Goal: Task Accomplishment & Management: Manage account settings

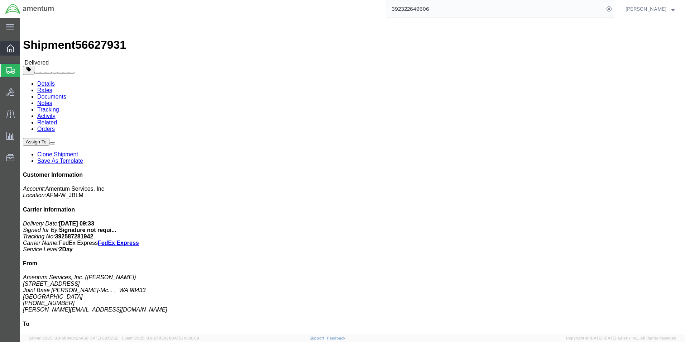
click at [11, 50] on icon at bounding box center [10, 48] width 8 height 8
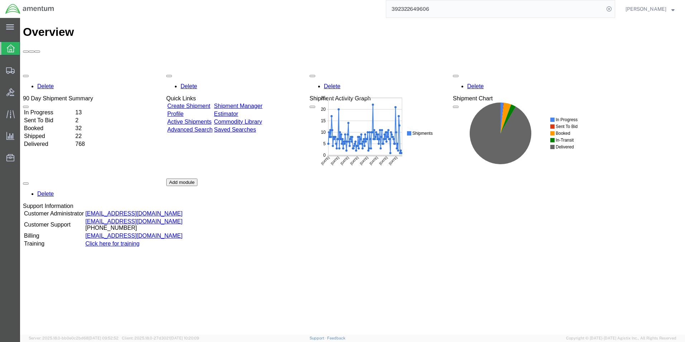
click at [74, 109] on td "In Progress" at bounding box center [49, 112] width 51 height 7
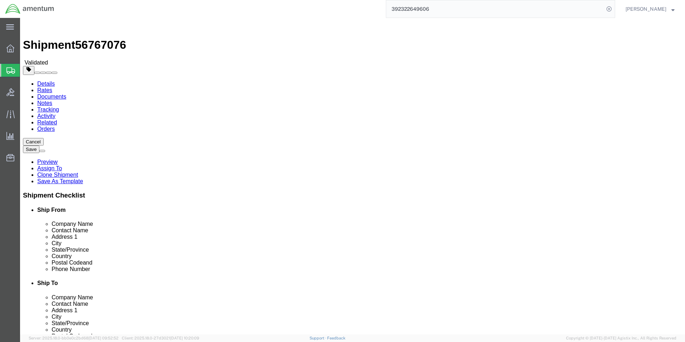
select select
click link "Rates"
click at [46, 81] on link "Details" at bounding box center [46, 84] width 18 height 6
click input "[STREET_ADDRESS]"
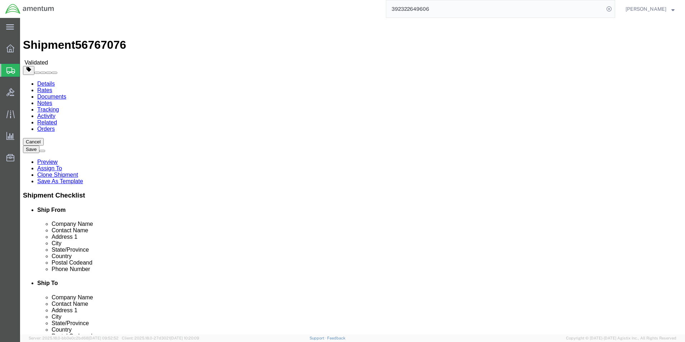
type input "[STREET_ADDRESS]"
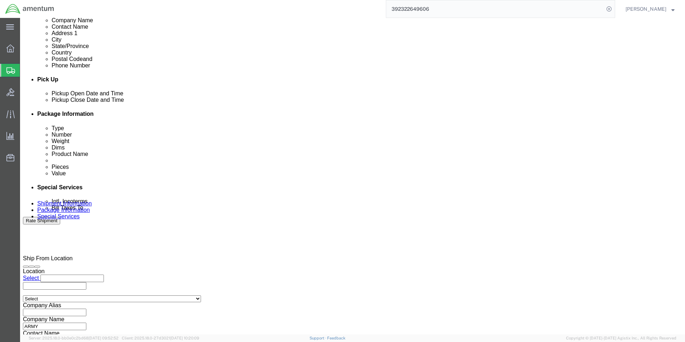
scroll to position [299, 0]
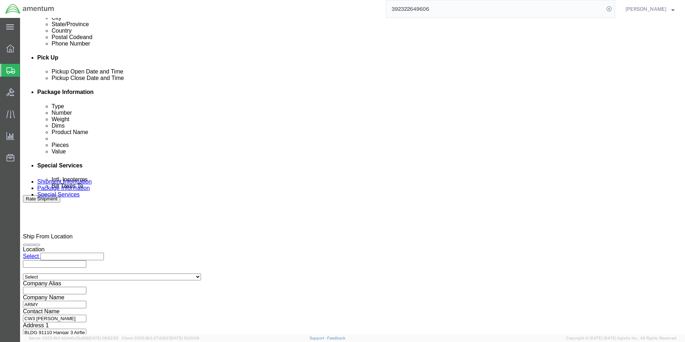
click button "Continue"
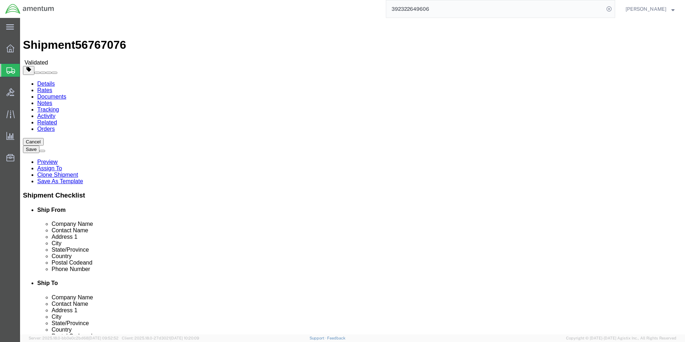
click button "Rate Shipment"
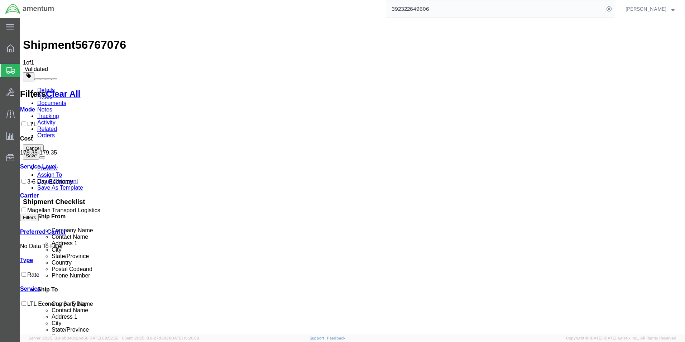
click at [46, 87] on link "Details" at bounding box center [46, 90] width 18 height 6
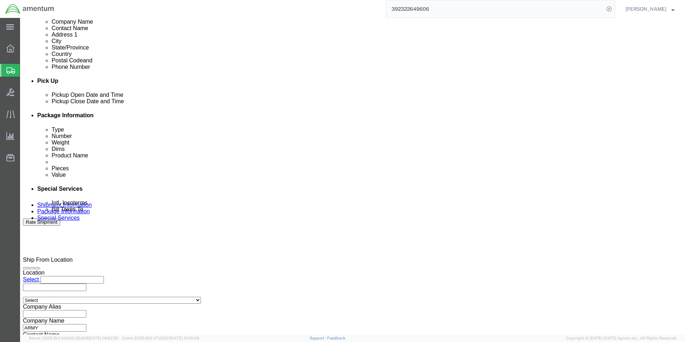
scroll to position [299, 0]
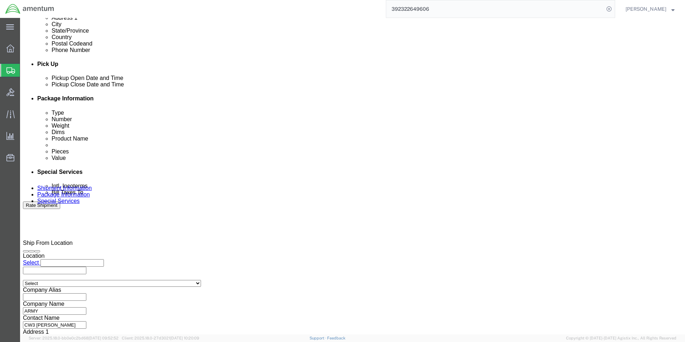
click button "Continue"
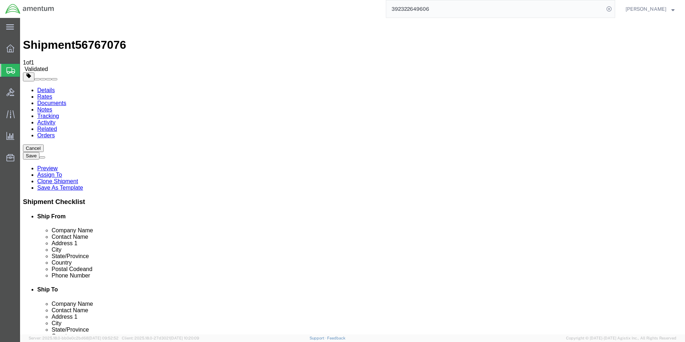
click button "Continue"
click span "Select one or more"
click div "Services Select one or more Air Ride Truck Blanket Wrap Carnet Consolidated Shi…"
click at [11, 48] on icon at bounding box center [10, 48] width 8 height 8
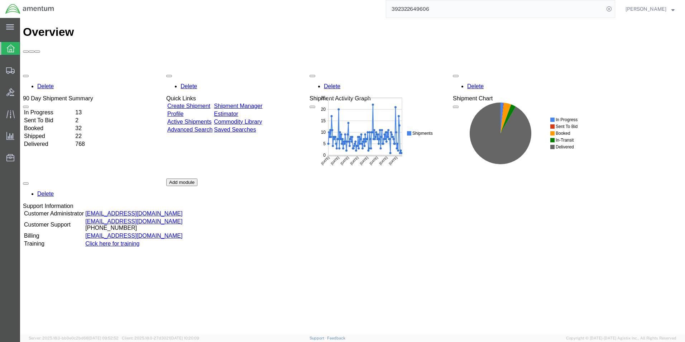
click at [56, 109] on td "In Progress" at bounding box center [49, 112] width 51 height 7
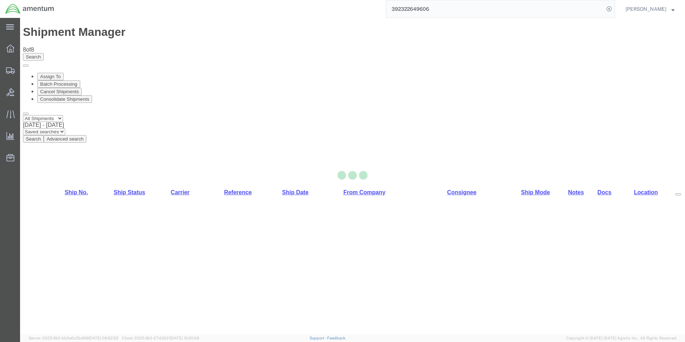
drag, startPoint x: 121, startPoint y: 104, endPoint x: 141, endPoint y: 121, distance: 26.7
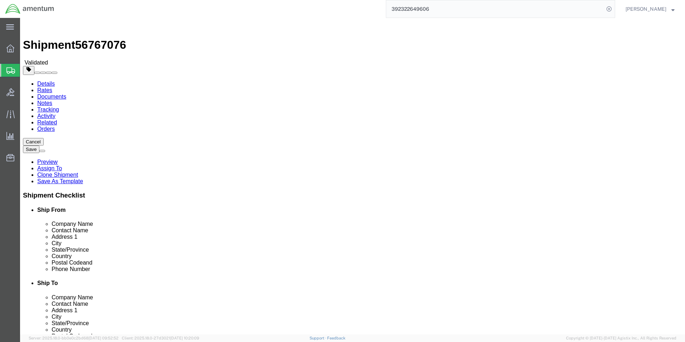
drag, startPoint x: 425, startPoint y: 162, endPoint x: 371, endPoint y: 159, distance: 53.8
click input "[STREET_ADDRESS]"
paste input "[STREET_ADDRESS],"
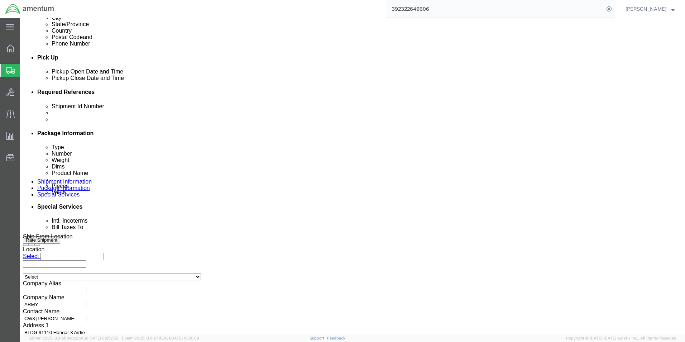
type input "2401 2401 U.S. 90"
click button "Continue"
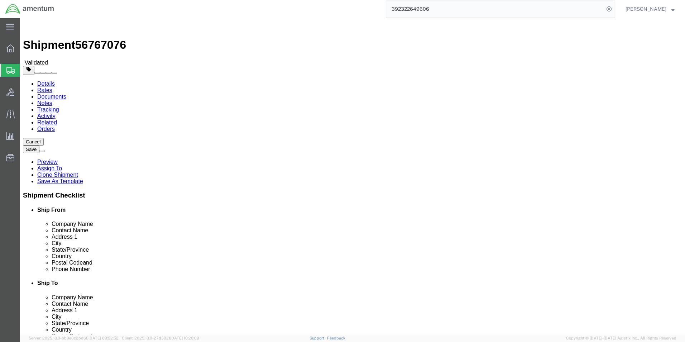
click button "Continue"
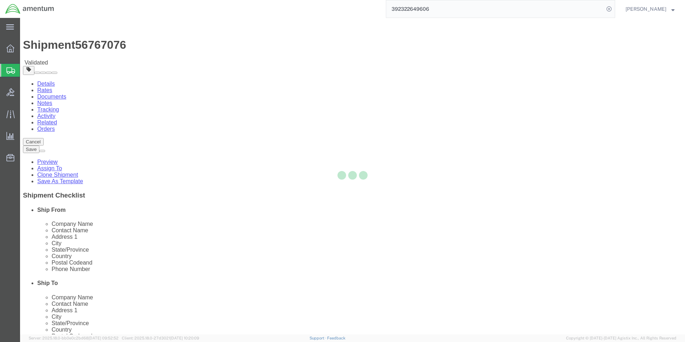
select select
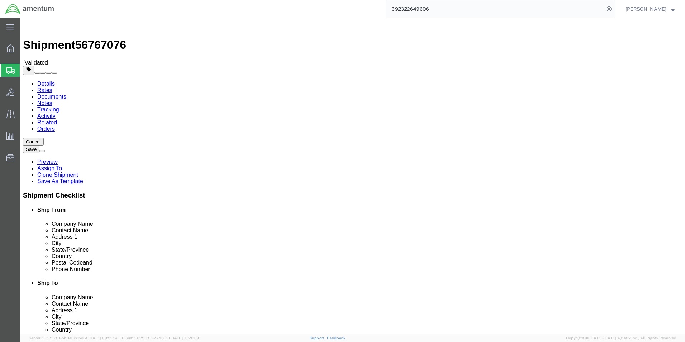
click link "Rates"
click at [39, 81] on link "Details" at bounding box center [46, 84] width 18 height 6
drag, startPoint x: 371, startPoint y: 161, endPoint x: 339, endPoint y: 158, distance: 32.4
click div "Address 1 [STREET_ADDRESS]"
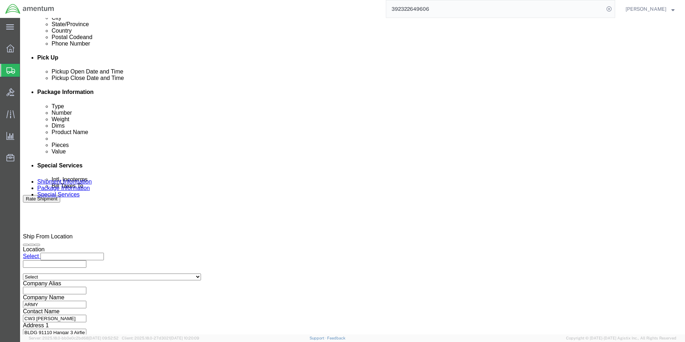
type input "2401 U.S. 90"
click button "Continue"
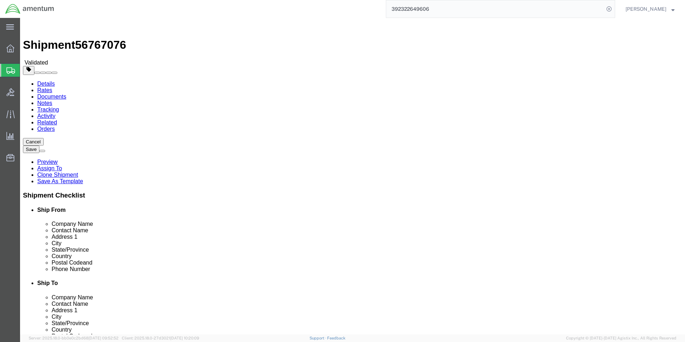
click button "Continue"
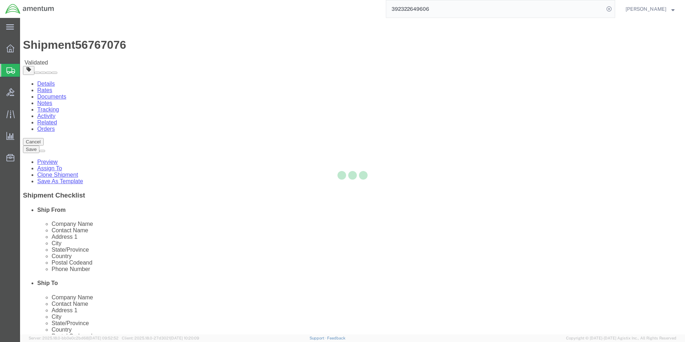
select select
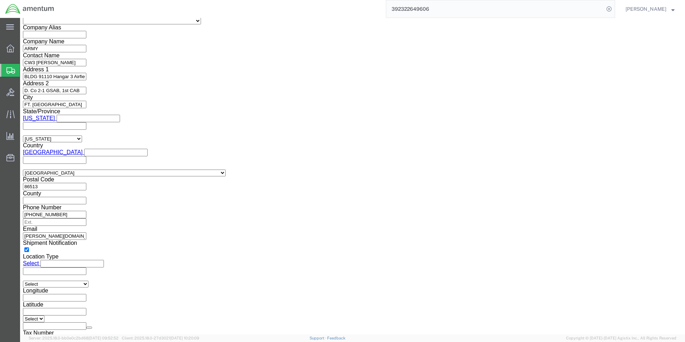
scroll to position [657, 0]
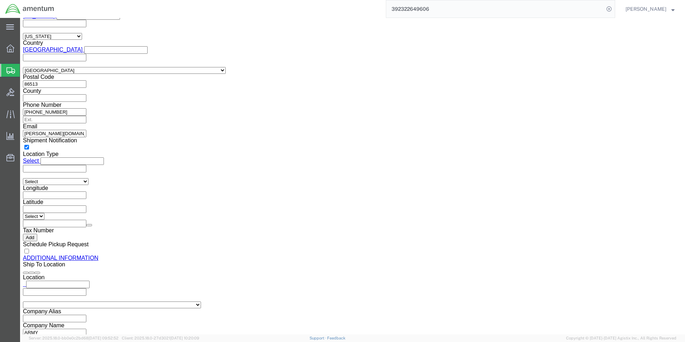
drag, startPoint x: 664, startPoint y: 134, endPoint x: 679, endPoint y: 334, distance: 200.5
click button "Rate Shipment"
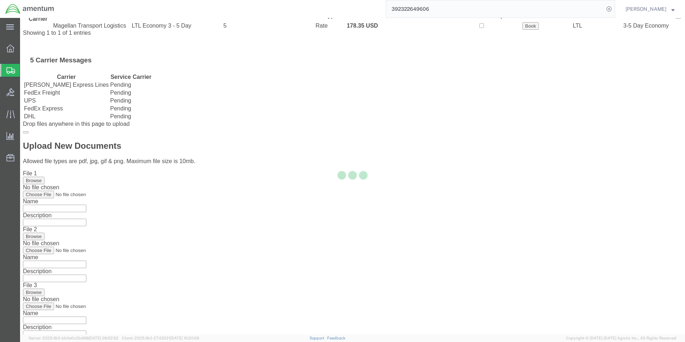
scroll to position [0, 0]
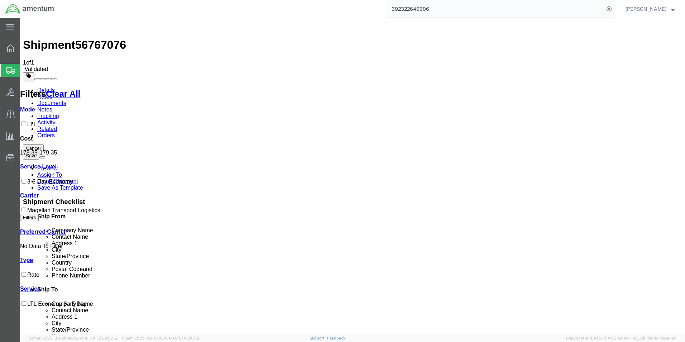
click at [28, 178] on label "3-5 Day Economy" at bounding box center [46, 181] width 53 height 6
click at [26, 179] on input "3-5 Day Economy" at bounding box center [23, 181] width 5 height 5
checkbox input "true"
click at [32, 25] on img at bounding box center [27, 25] width 9 height 9
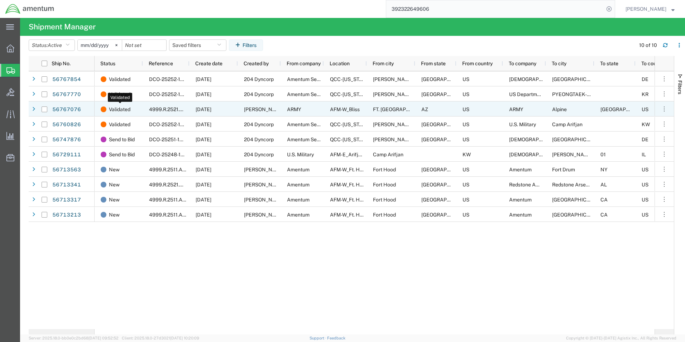
click at [115, 108] on span "Validated" at bounding box center [119, 109] width 21 height 15
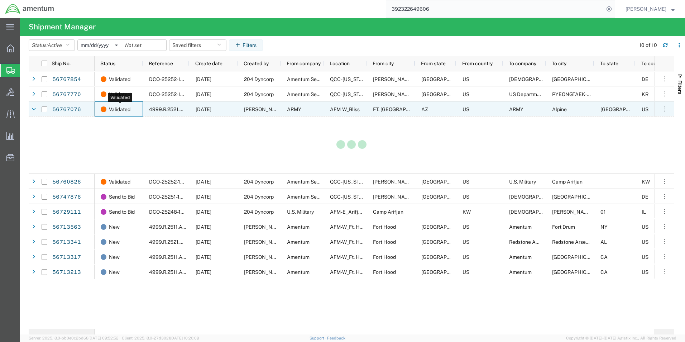
click at [115, 108] on span "Validated" at bounding box center [119, 109] width 21 height 15
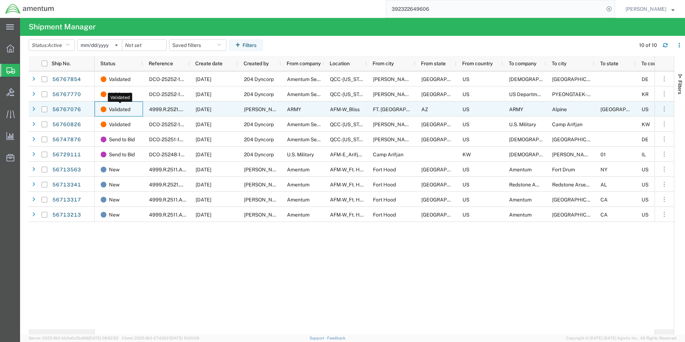
click at [115, 108] on span "Validated" at bounding box center [119, 109] width 21 height 15
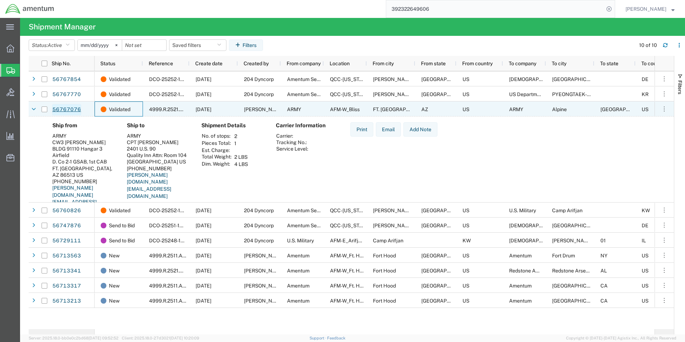
click at [72, 109] on link "56767076" at bounding box center [66, 109] width 29 height 11
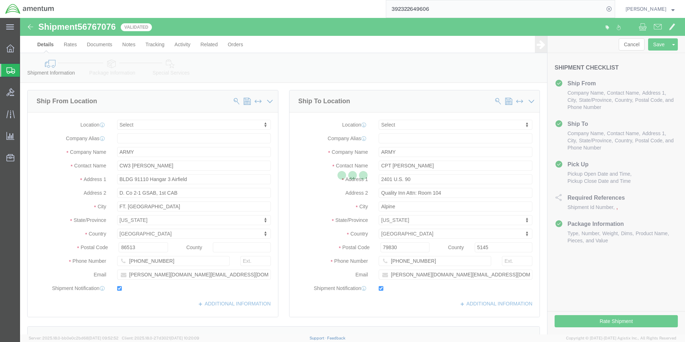
select select
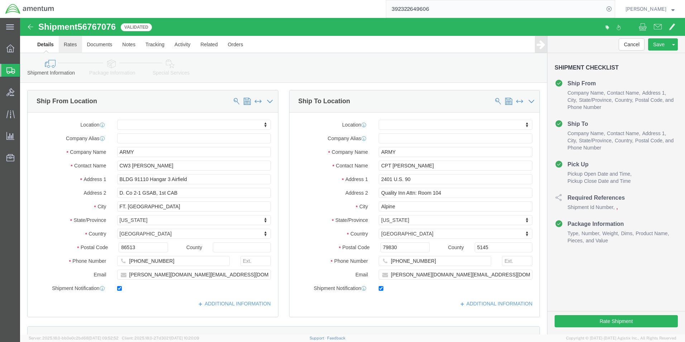
click link "Rates"
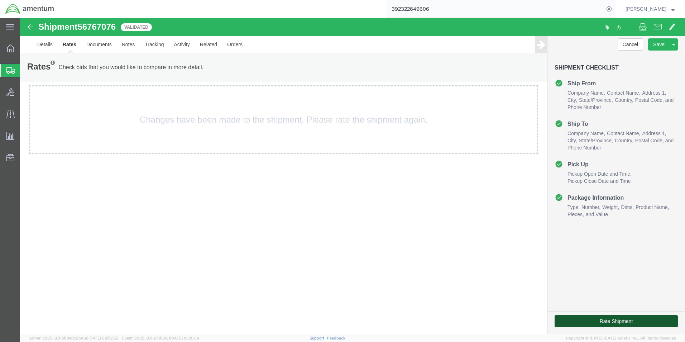
click at [606, 322] on button "Rate Shipment" at bounding box center [616, 321] width 123 height 12
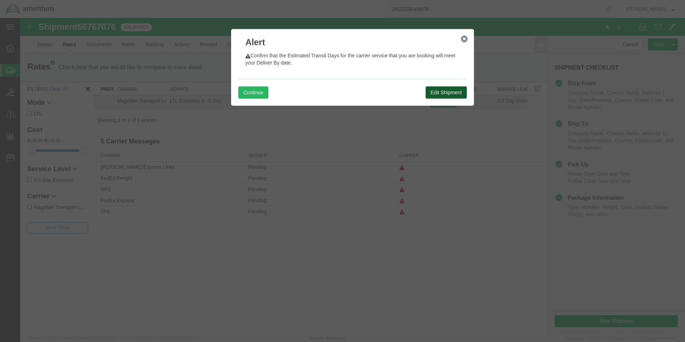
click at [451, 91] on button "Edit Shipment" at bounding box center [446, 92] width 41 height 12
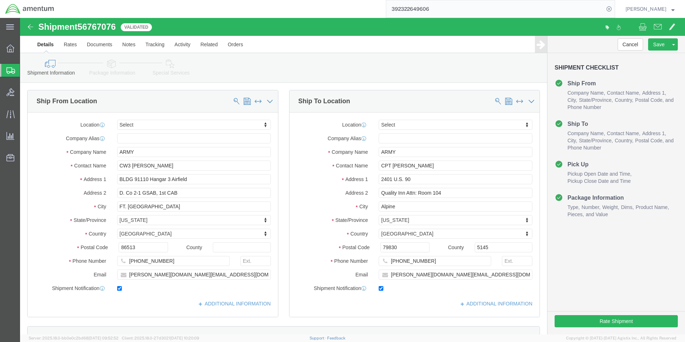
scroll to position [299, 0]
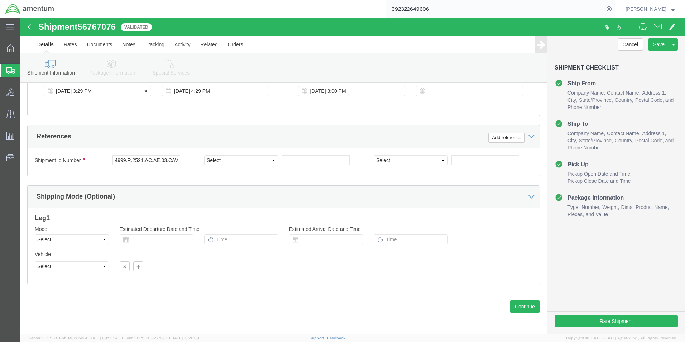
click div "[DATE] 3:29 PM"
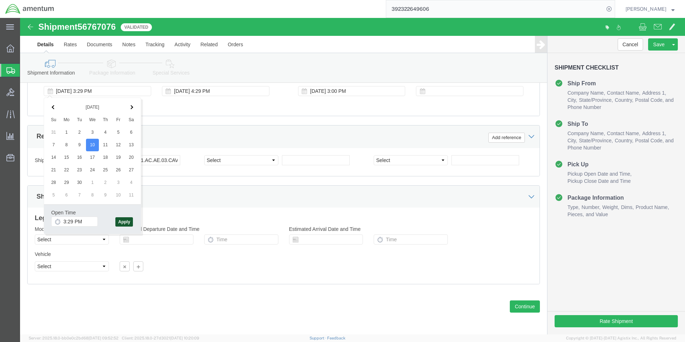
click button "Apply"
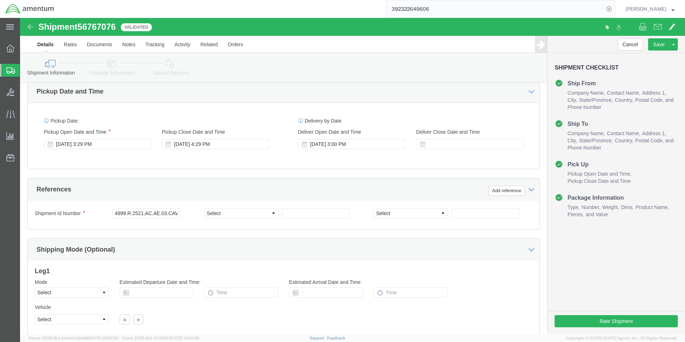
scroll to position [244, 0]
click div "[DATE] 3:29 PM"
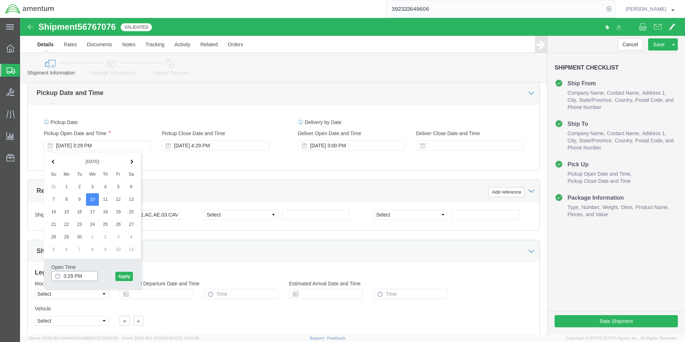
drag, startPoint x: 63, startPoint y: 259, endPoint x: 41, endPoint y: 259, distance: 21.9
click input "3:29 PM"
drag, startPoint x: 65, startPoint y: 259, endPoint x: 31, endPoint y: 253, distance: 34.6
click div "Open Time 3:29 PM [DATE] 3:29 PM - [DATE] 3:29 PM Cancel Apply"
type input "9:30 AM"
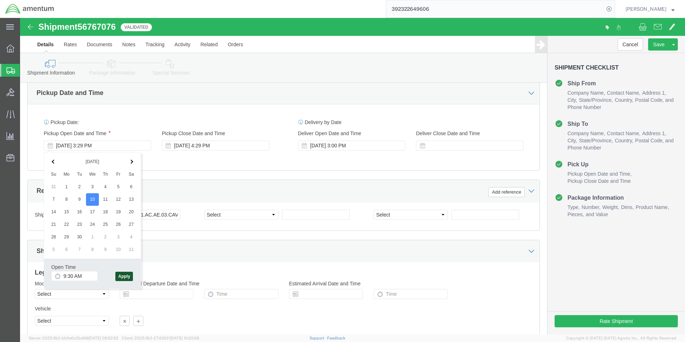
click button "Apply"
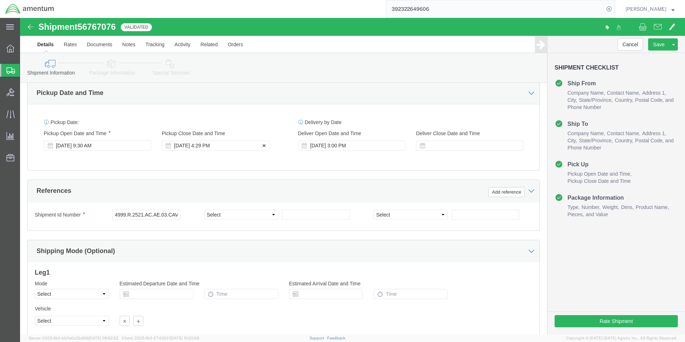
click div "[DATE] 4:29 PM"
click div "Pickup Date: Pickup Start Date Pickup Start Time Pickup Open Date and Time [DAT…"
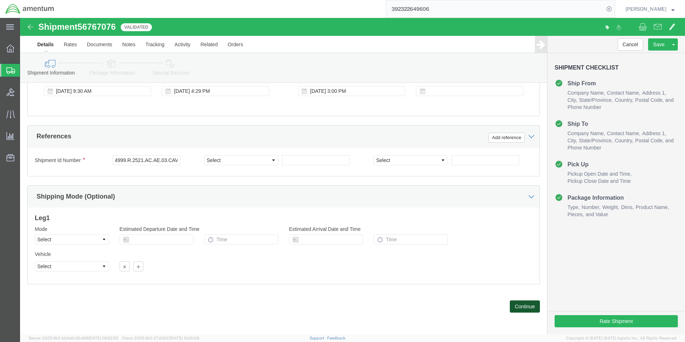
click button "Continue"
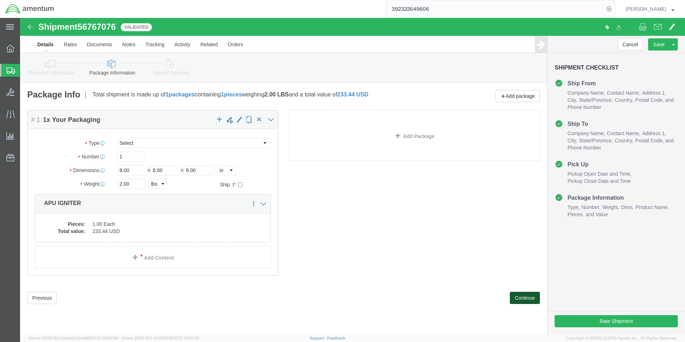
scroll to position [0, 0]
click button "Continue"
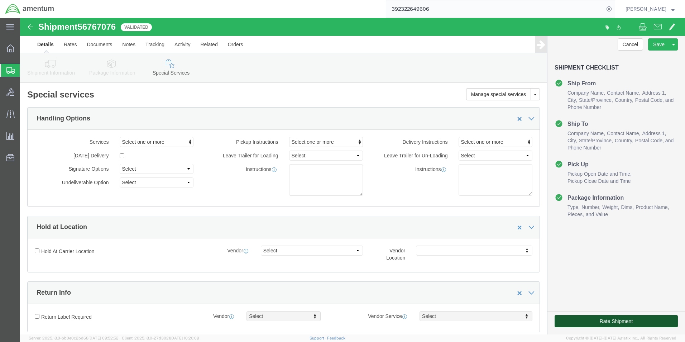
click button "Rate Shipment"
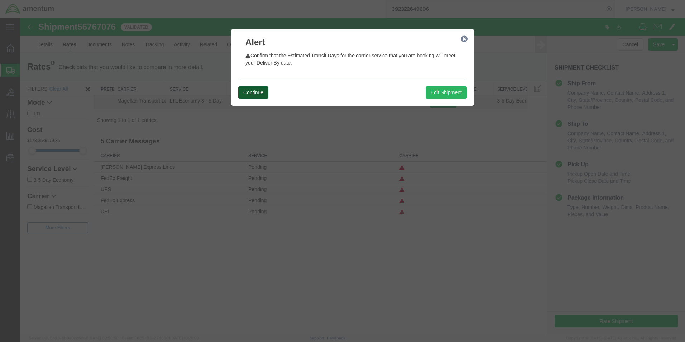
click at [250, 91] on button "Continue" at bounding box center [253, 92] width 30 height 12
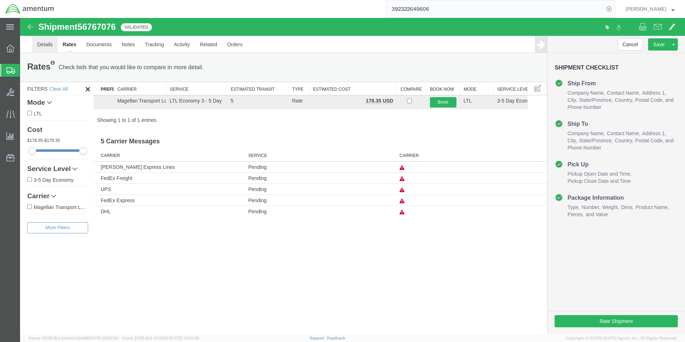
drag, startPoint x: 46, startPoint y: 43, endPoint x: 51, endPoint y: 44, distance: 4.7
click at [46, 43] on link "Details" at bounding box center [44, 44] width 25 height 17
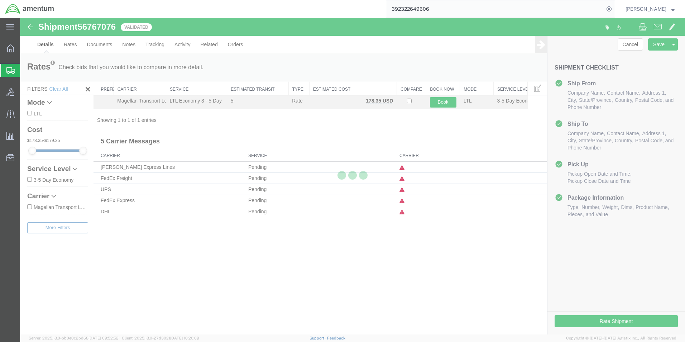
click at [10, 47] on icon at bounding box center [10, 48] width 8 height 8
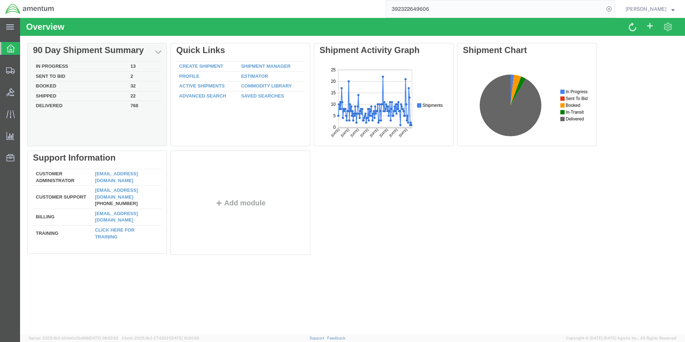
click at [58, 66] on td "In Progress" at bounding box center [80, 67] width 95 height 10
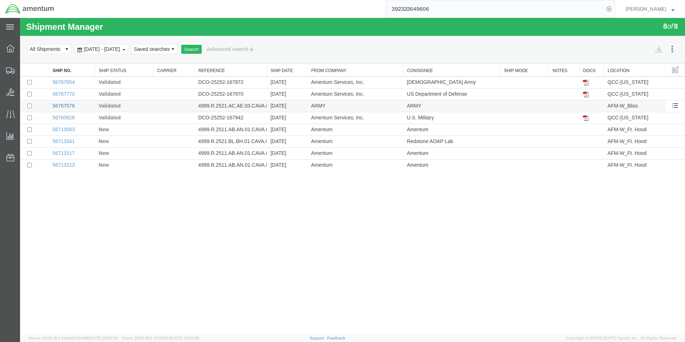
click at [66, 106] on link "56767076" at bounding box center [63, 106] width 22 height 6
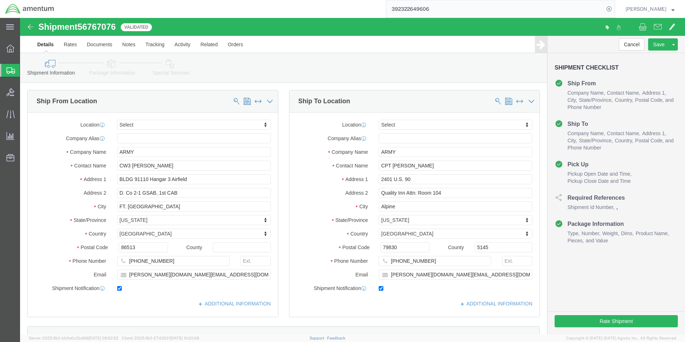
click img
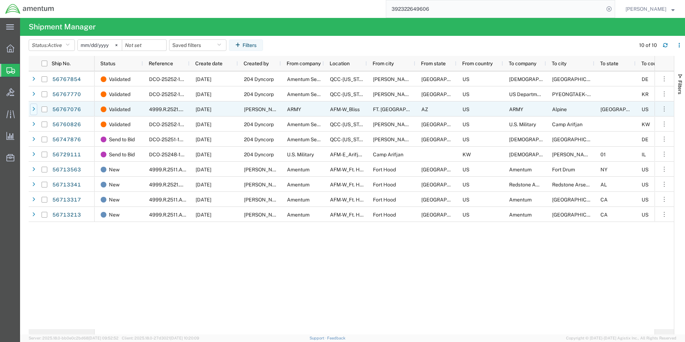
click at [33, 110] on icon at bounding box center [33, 109] width 3 height 5
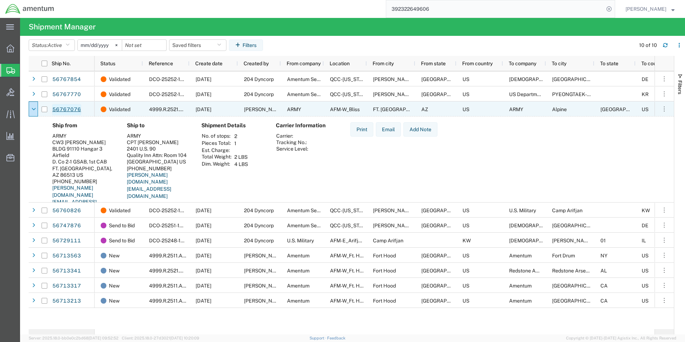
click at [72, 109] on link "56767076" at bounding box center [66, 109] width 29 height 11
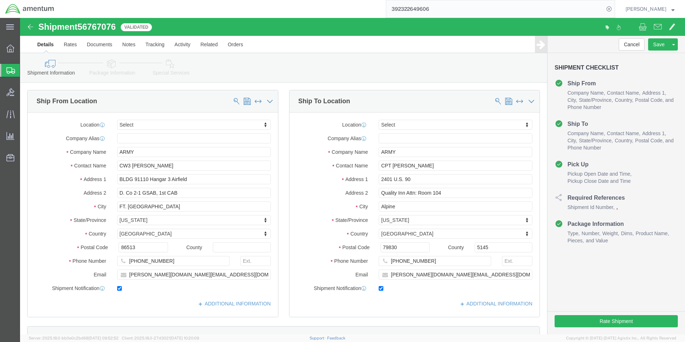
select select
click link "Rates"
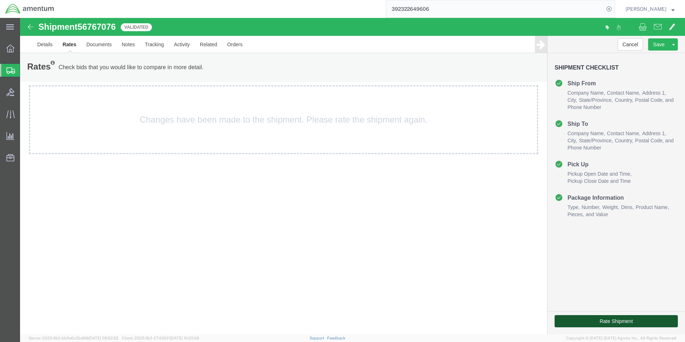
click at [617, 323] on button "Rate Shipment" at bounding box center [616, 321] width 123 height 12
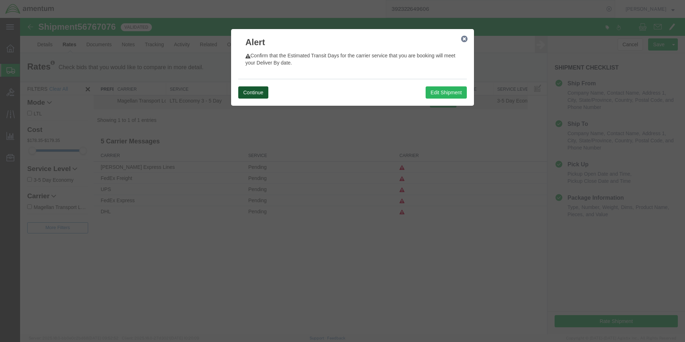
click at [257, 92] on button "Continue" at bounding box center [253, 92] width 30 height 12
